Goal: Information Seeking & Learning: Learn about a topic

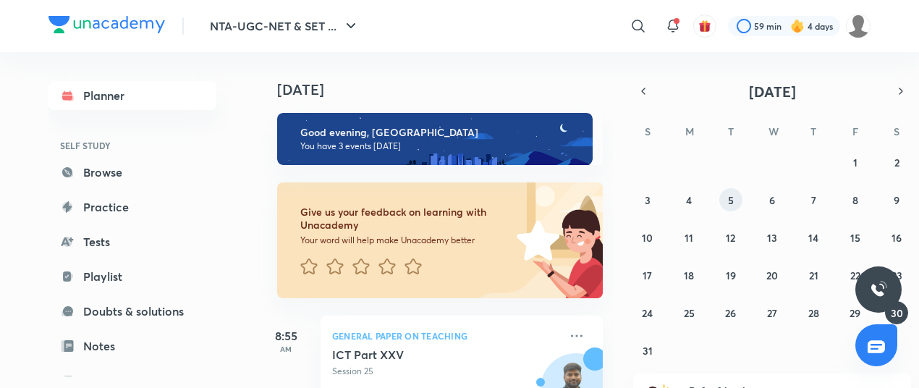
click at [732, 191] on button "5" at bounding box center [730, 199] width 23 height 23
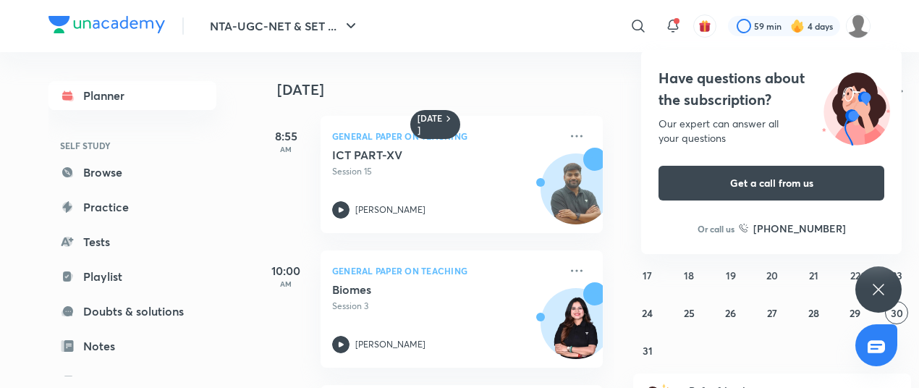
click at [872, 279] on div "Have questions about the subscription? Our expert can answer all your questions…" at bounding box center [878, 289] width 46 height 46
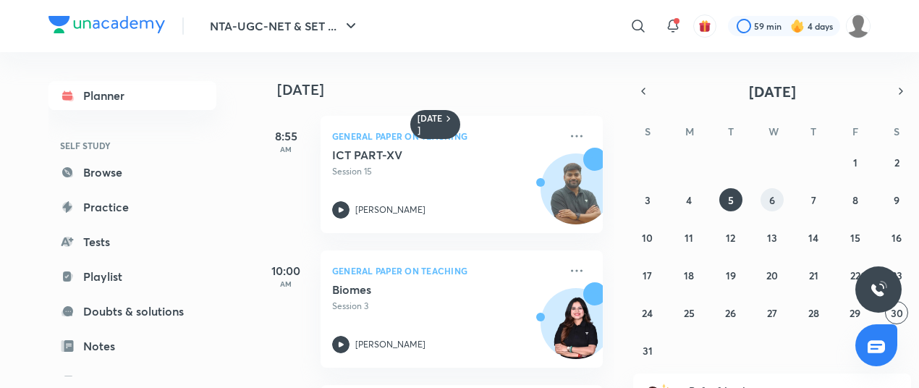
click at [781, 192] on div "27 28 29 30 31 1 2 3 4 5 6 7 8 9 10 11 12 13 14 15 16 17 18 19 20 21 22 23 24 2…" at bounding box center [772, 256] width 278 height 211
click at [775, 196] on button "6" at bounding box center [772, 199] width 23 height 23
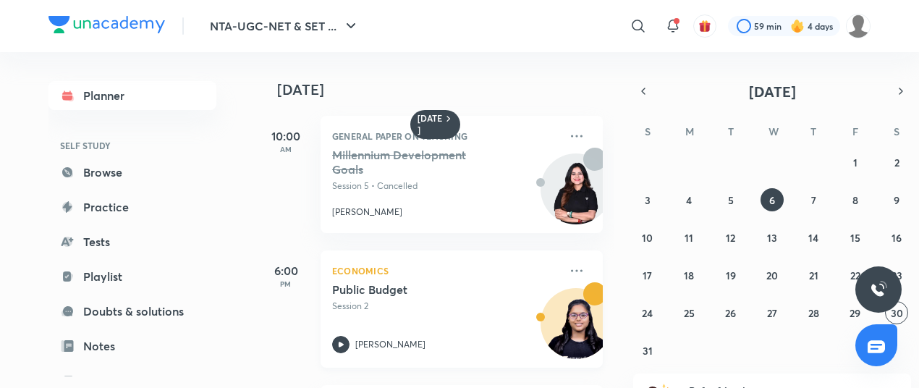
scroll to position [126, 0]
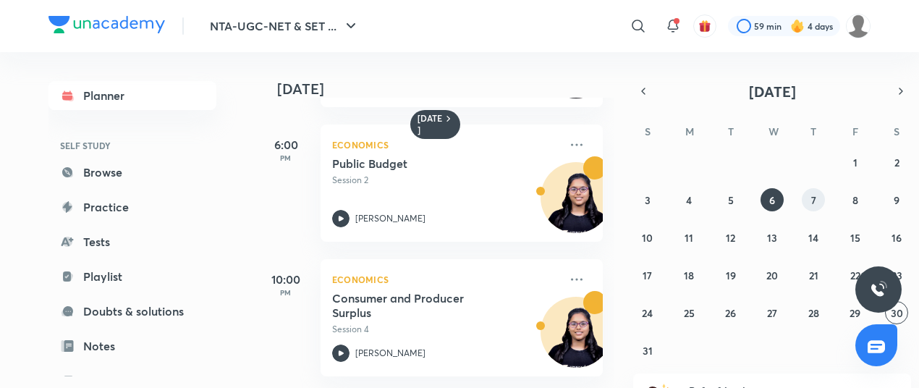
click at [806, 199] on button "7" at bounding box center [813, 199] width 23 height 23
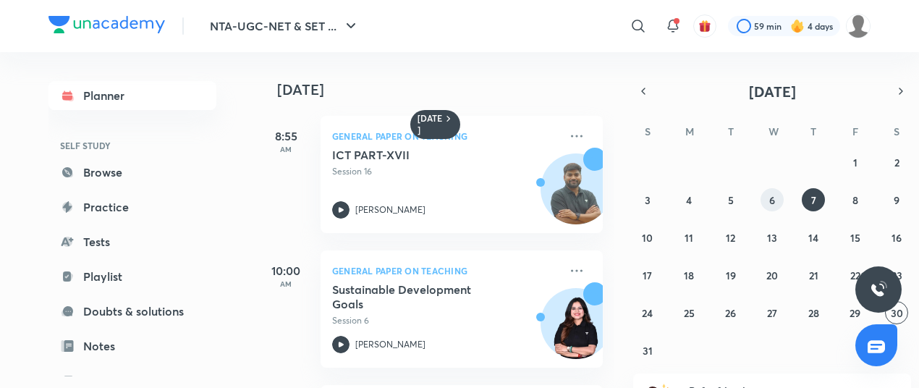
click at [773, 201] on abbr "6" at bounding box center [772, 200] width 6 height 14
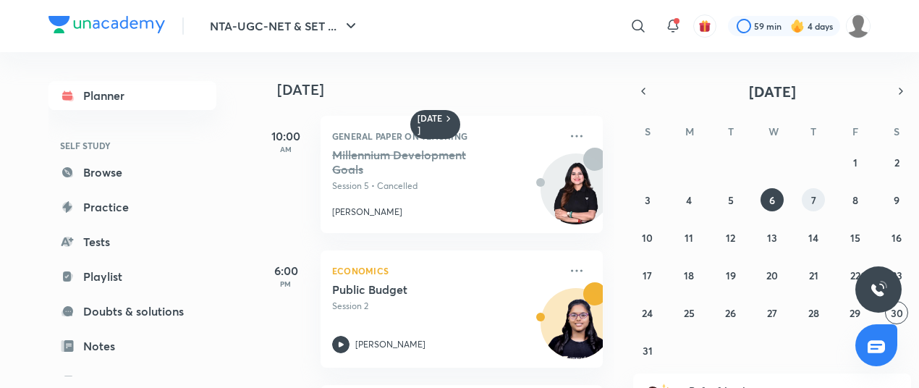
click at [821, 199] on button "7" at bounding box center [813, 199] width 23 height 23
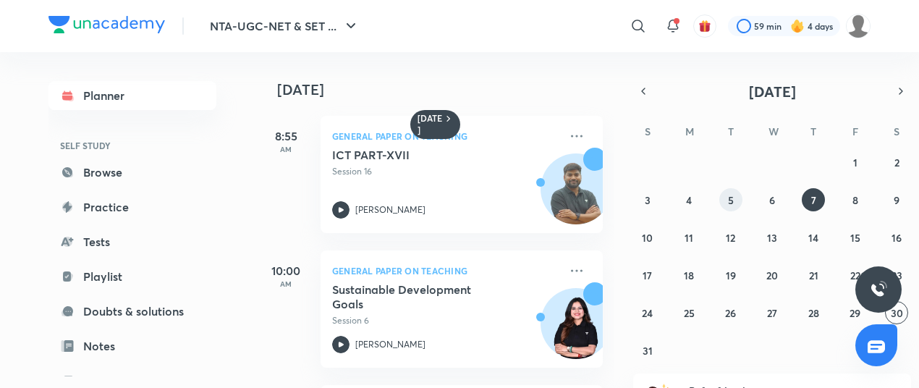
click at [736, 205] on button "5" at bounding box center [730, 199] width 23 height 23
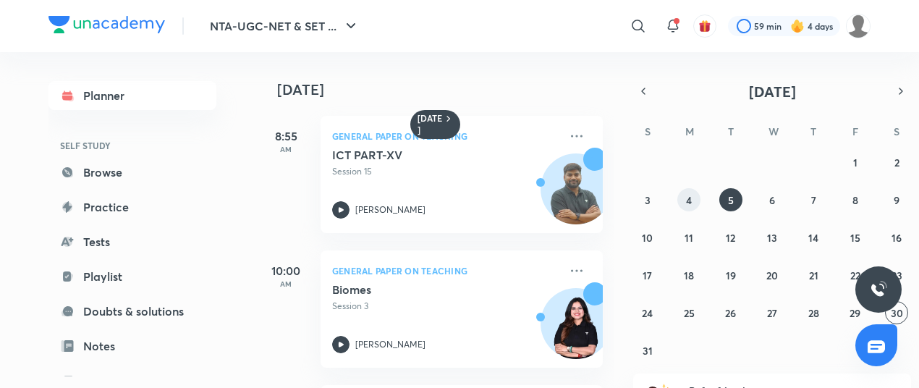
click at [698, 196] on button "4" at bounding box center [688, 199] width 23 height 23
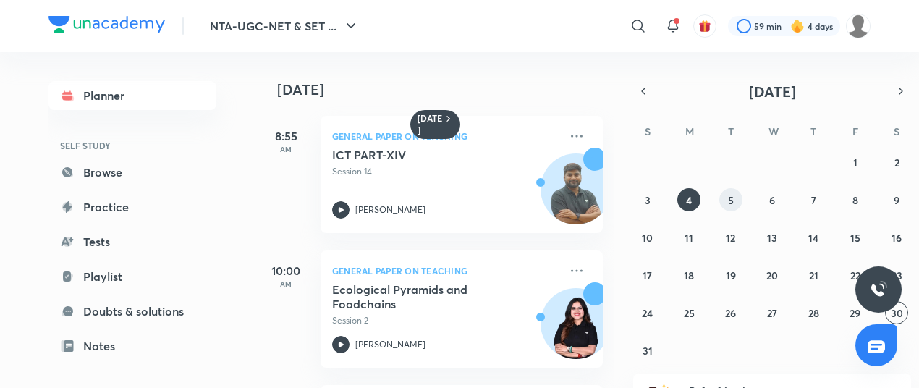
click at [732, 198] on abbr "5" at bounding box center [731, 200] width 6 height 14
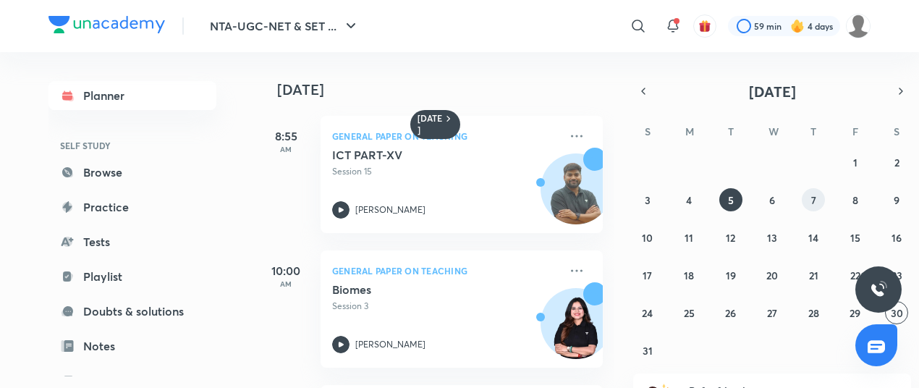
click at [805, 197] on button "7" at bounding box center [813, 199] width 23 height 23
click at [527, 190] on div "ICT PART-XVII Session 16 [PERSON_NAME]" at bounding box center [445, 183] width 227 height 71
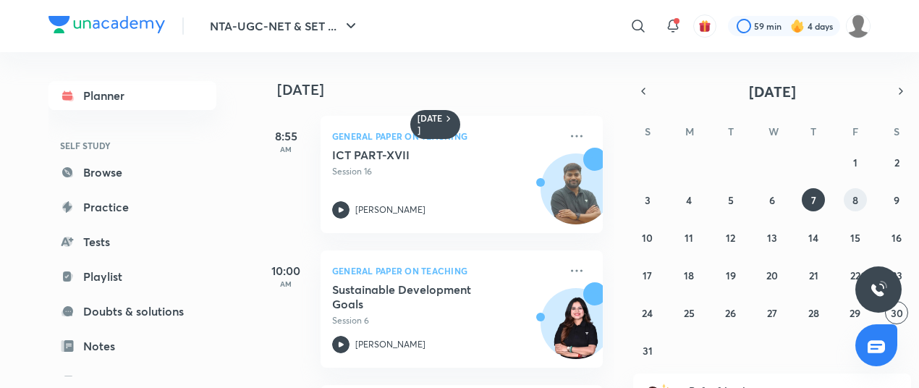
click at [861, 199] on button "8" at bounding box center [855, 199] width 23 height 23
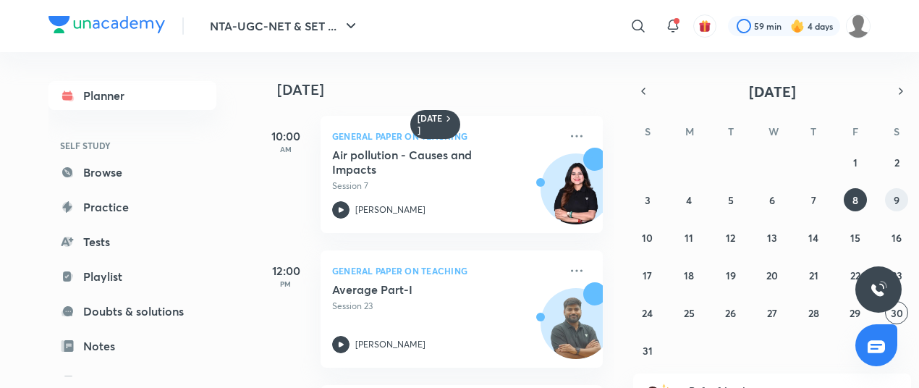
click at [891, 205] on button "9" at bounding box center [896, 199] width 23 height 23
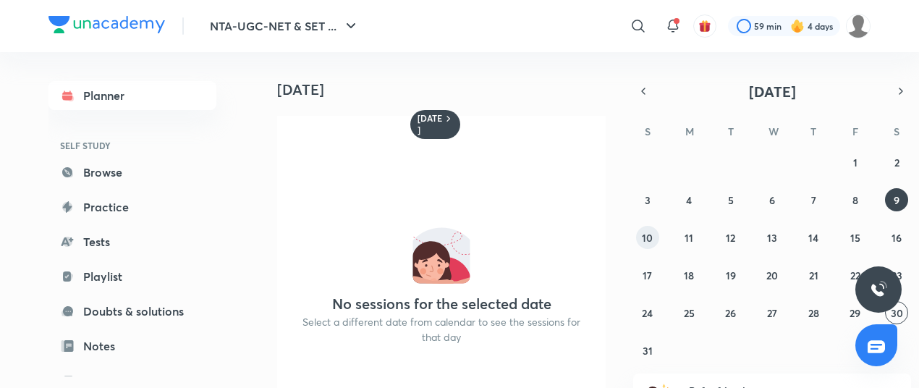
click at [650, 239] on abbr "10" at bounding box center [647, 238] width 11 height 14
click at [686, 245] on button "11" at bounding box center [688, 237] width 23 height 23
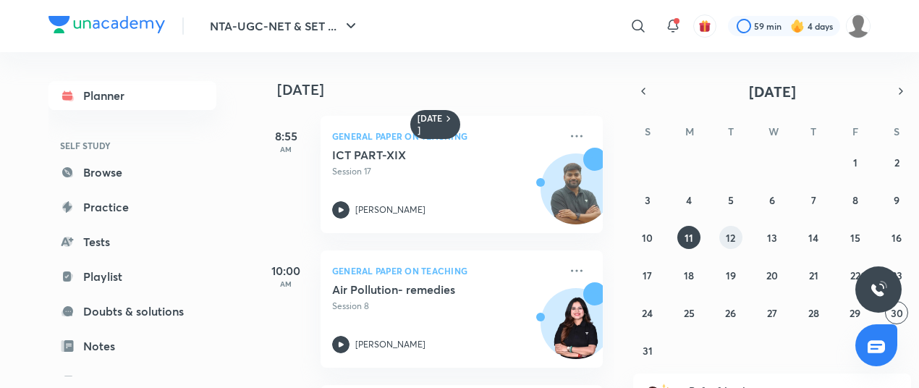
click at [732, 240] on abbr "12" at bounding box center [730, 238] width 9 height 14
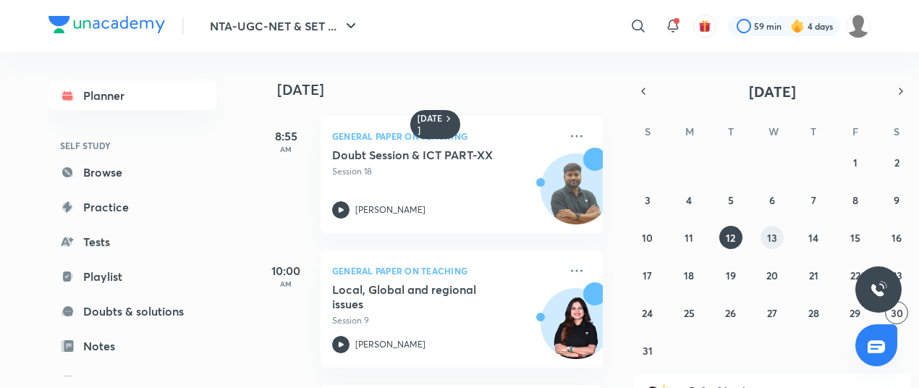
click at [771, 245] on button "13" at bounding box center [772, 237] width 23 height 23
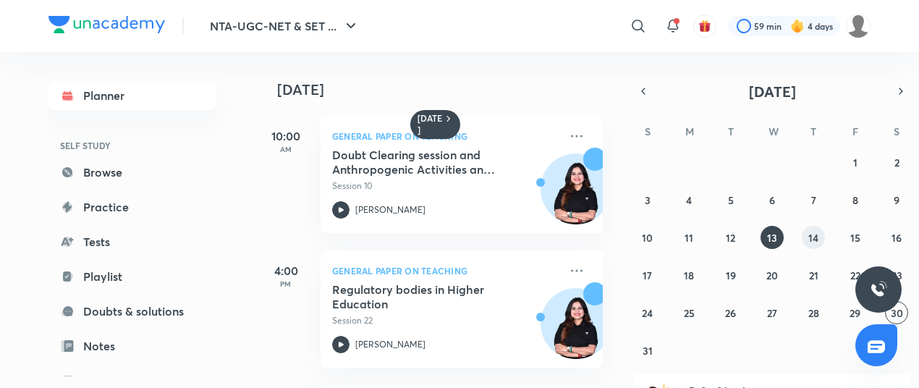
click at [813, 236] on abbr "14" at bounding box center [813, 238] width 10 height 14
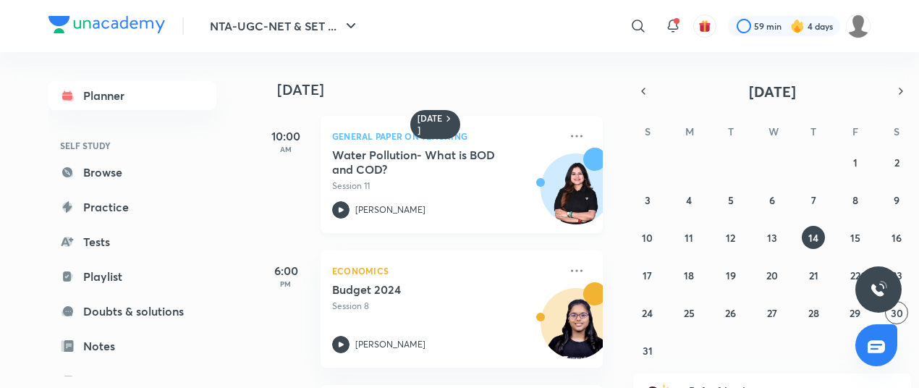
scroll to position [126, 0]
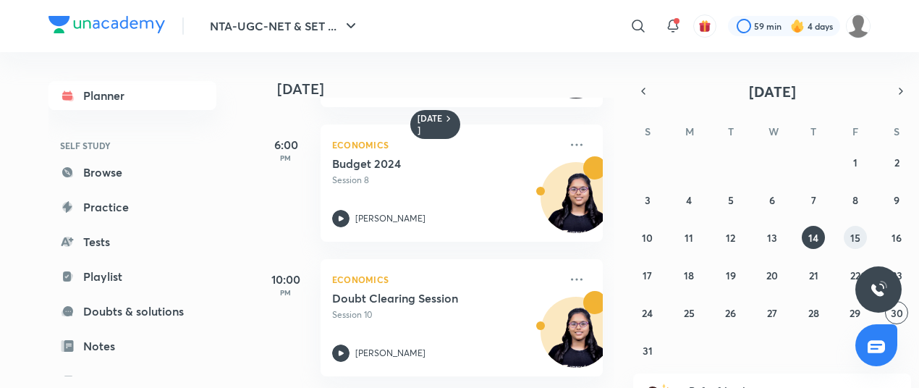
click at [860, 242] on button "15" at bounding box center [855, 237] width 23 height 23
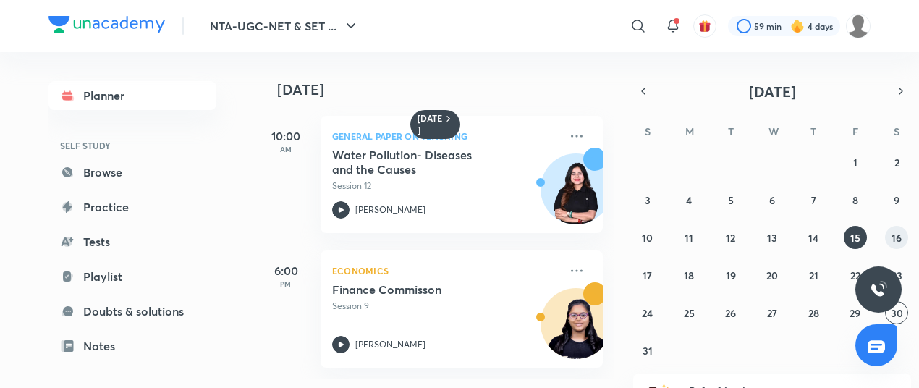
click at [891, 242] on button "16" at bounding box center [896, 237] width 23 height 23
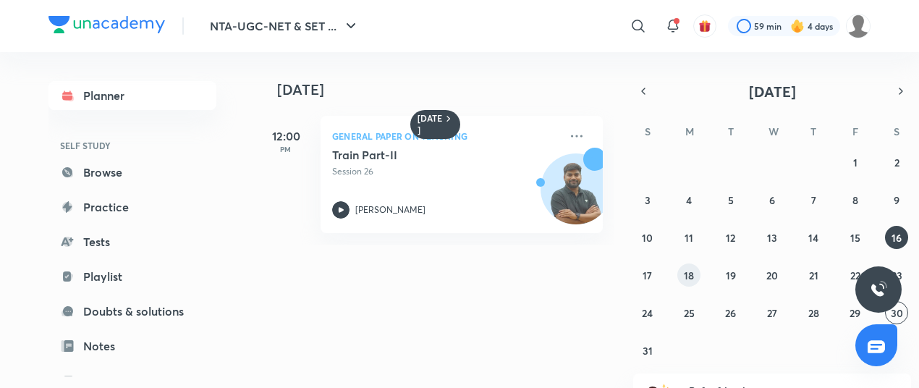
click at [682, 266] on button "18" at bounding box center [688, 274] width 23 height 23
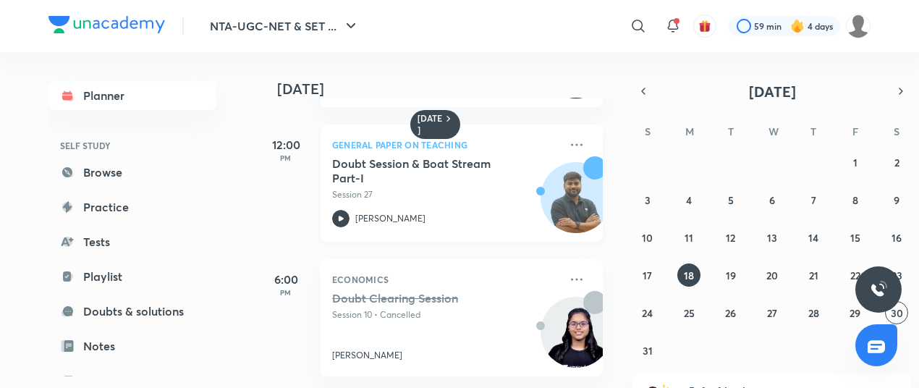
scroll to position [0, 0]
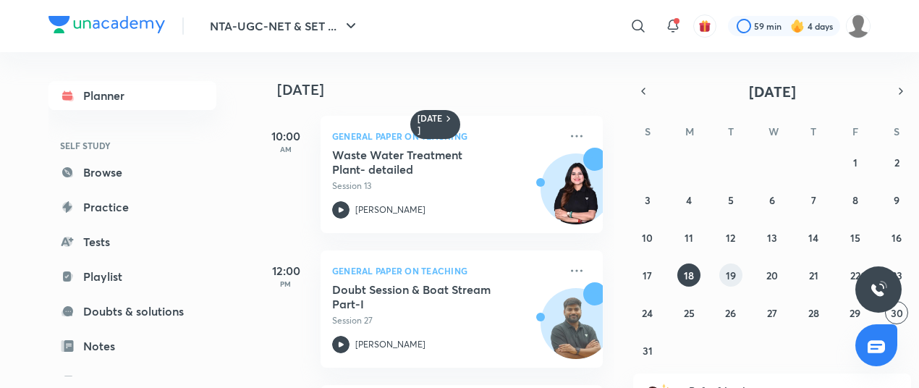
click at [740, 277] on button "19" at bounding box center [730, 274] width 23 height 23
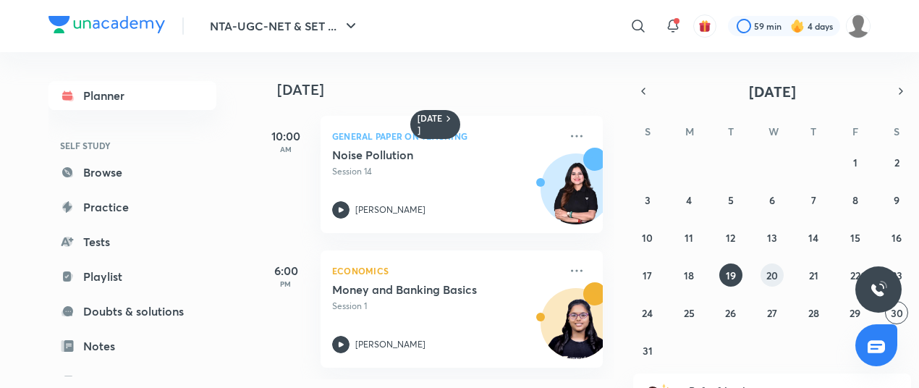
click at [773, 281] on abbr "20" at bounding box center [772, 276] width 12 height 14
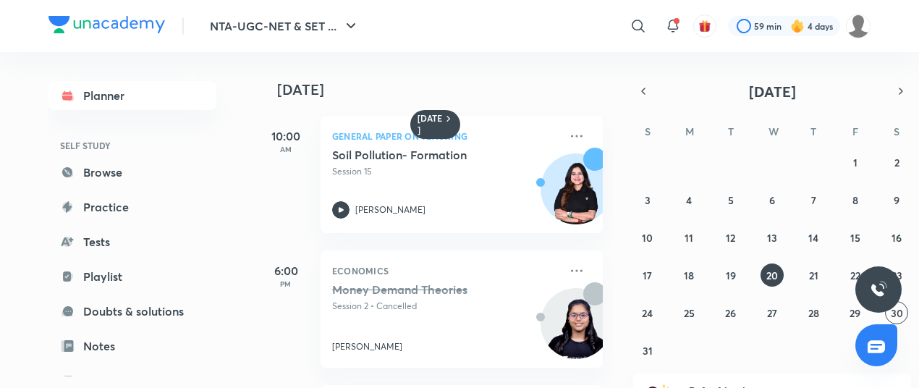
scroll to position [126, 0]
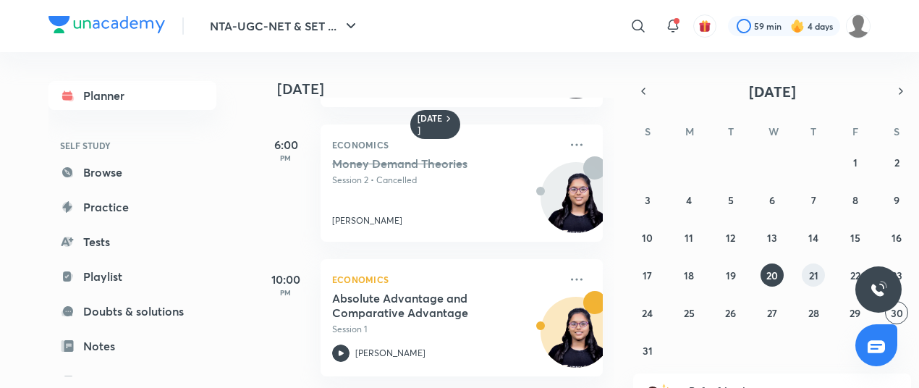
click at [805, 276] on button "21" at bounding box center [813, 274] width 23 height 23
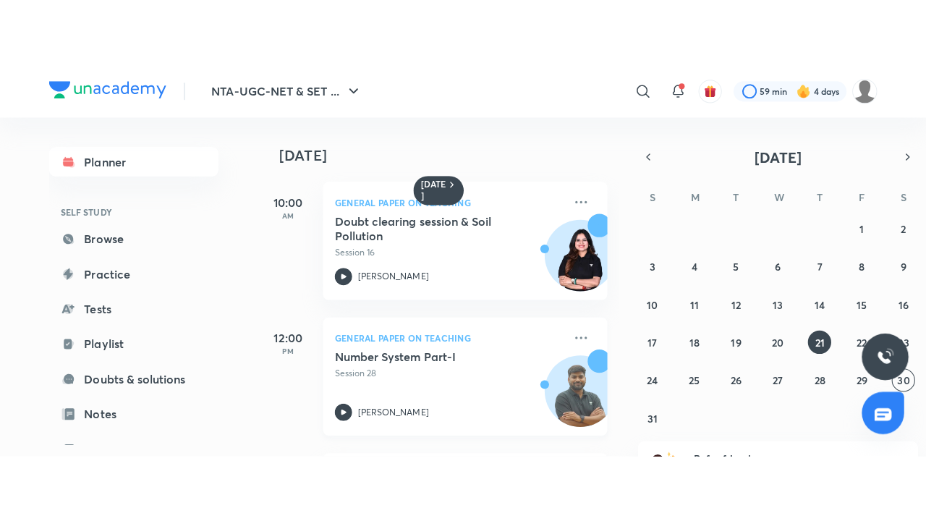
scroll to position [261, 0]
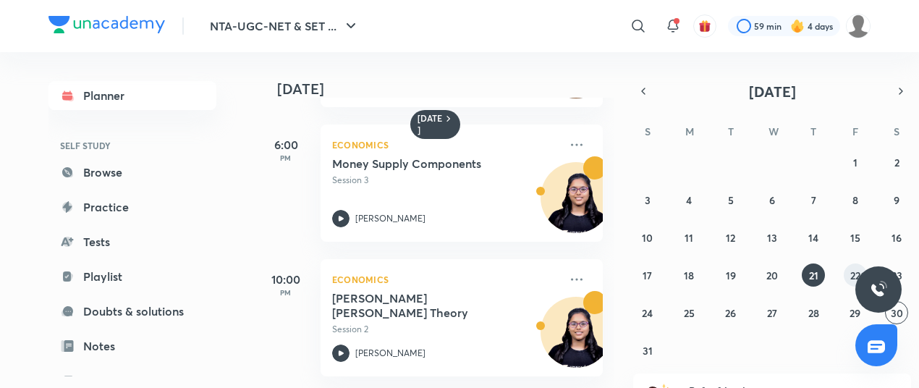
click at [860, 273] on abbr "22" at bounding box center [855, 276] width 10 height 14
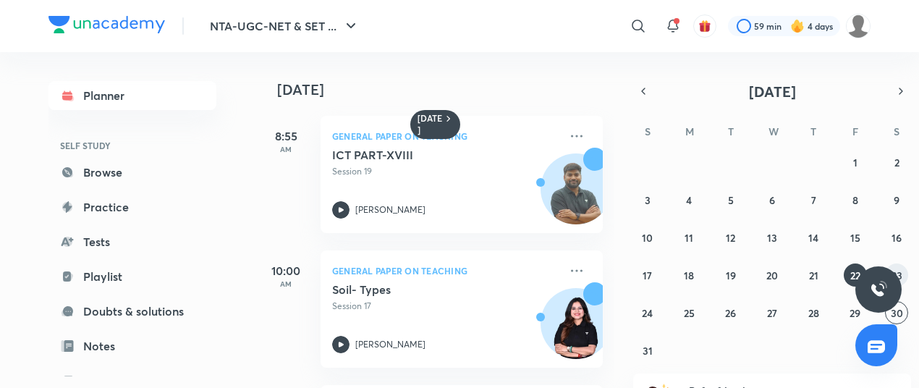
click at [903, 269] on button "23" at bounding box center [896, 274] width 23 height 23
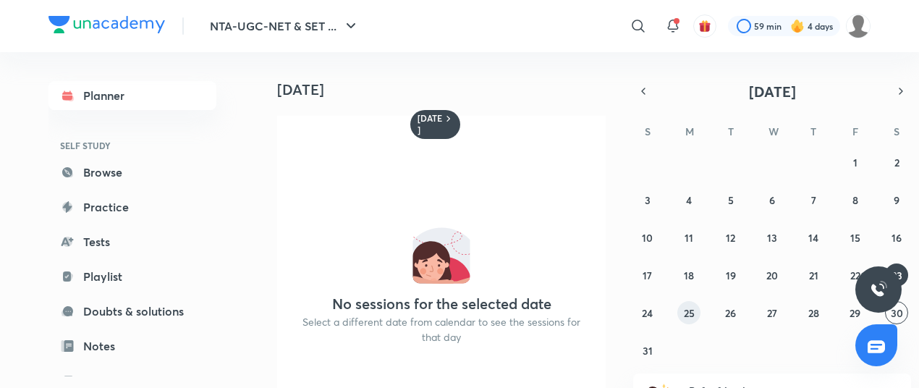
click at [697, 313] on button "25" at bounding box center [688, 312] width 23 height 23
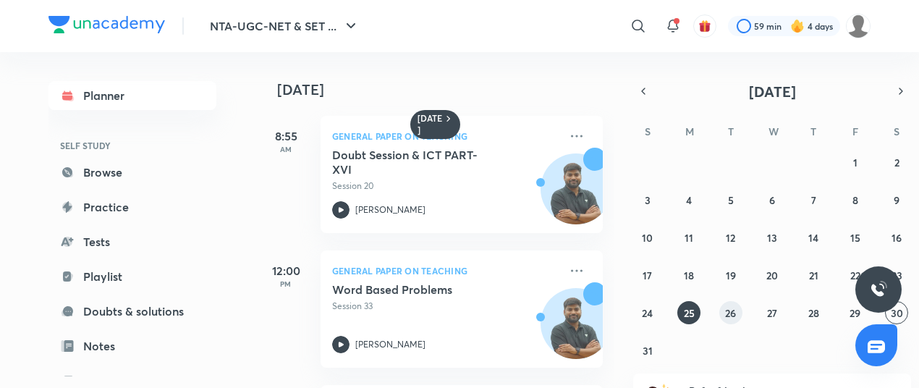
click at [722, 313] on button "26" at bounding box center [730, 312] width 23 height 23
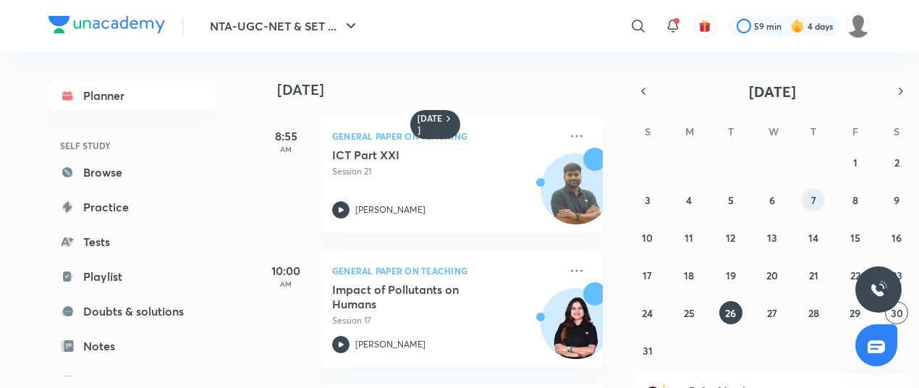
click at [817, 200] on button "7" at bounding box center [813, 199] width 23 height 23
click at [766, 195] on button "6" at bounding box center [772, 199] width 23 height 23
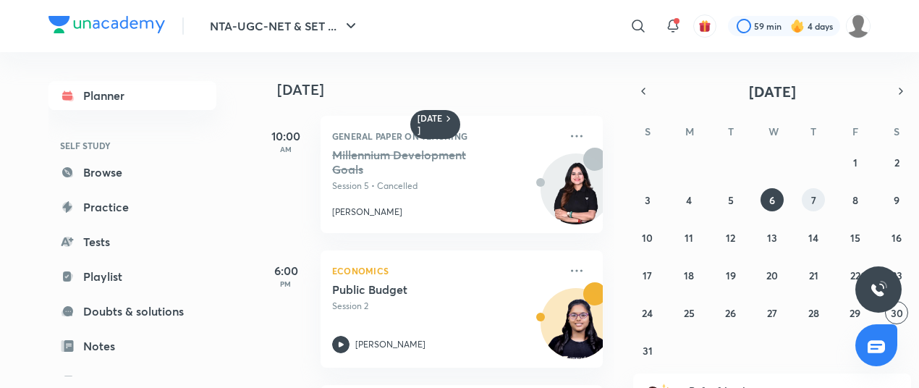
click at [806, 195] on button "7" at bounding box center [813, 199] width 23 height 23
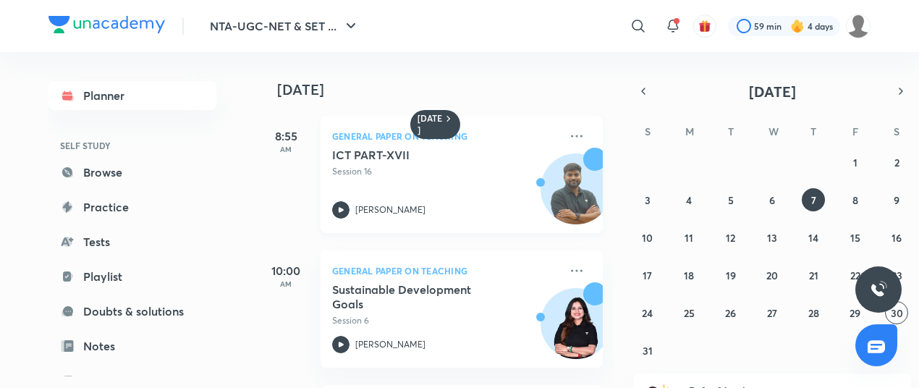
click at [437, 160] on h5 "ICT PART-XVII" at bounding box center [422, 155] width 180 height 14
